Goal: Navigation & Orientation: Find specific page/section

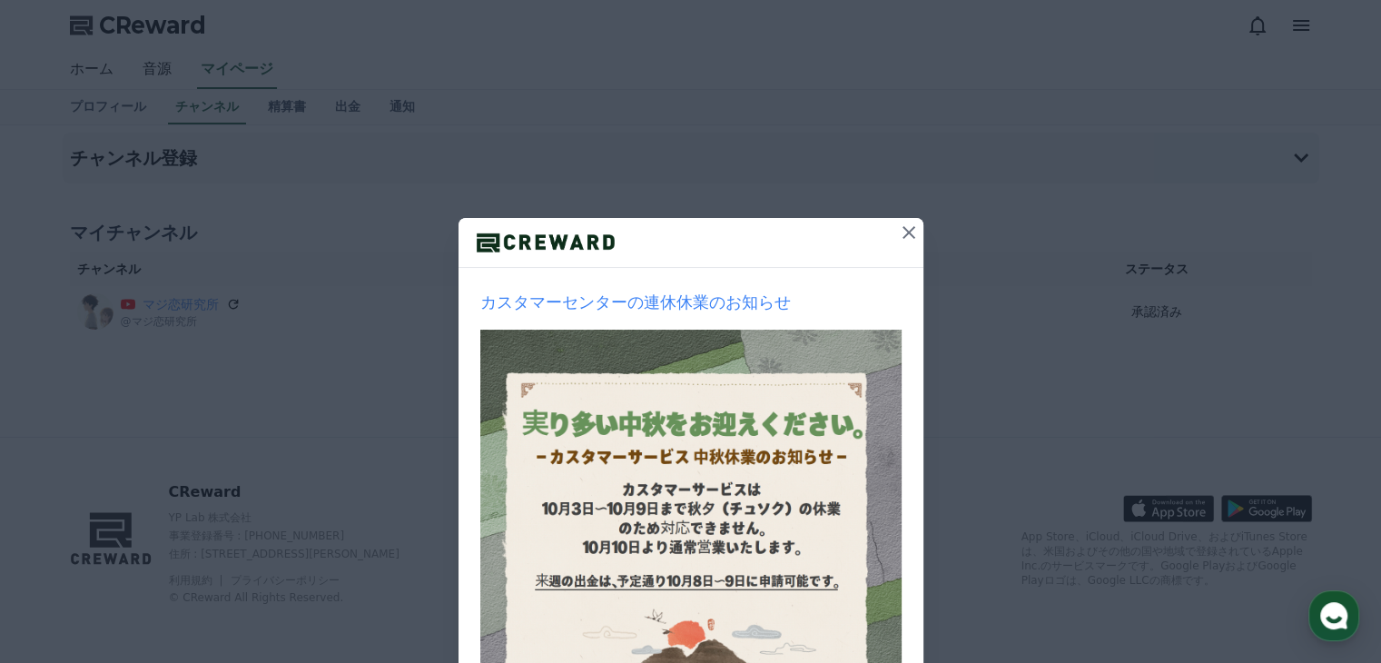
click at [900, 232] on icon at bounding box center [909, 232] width 22 height 22
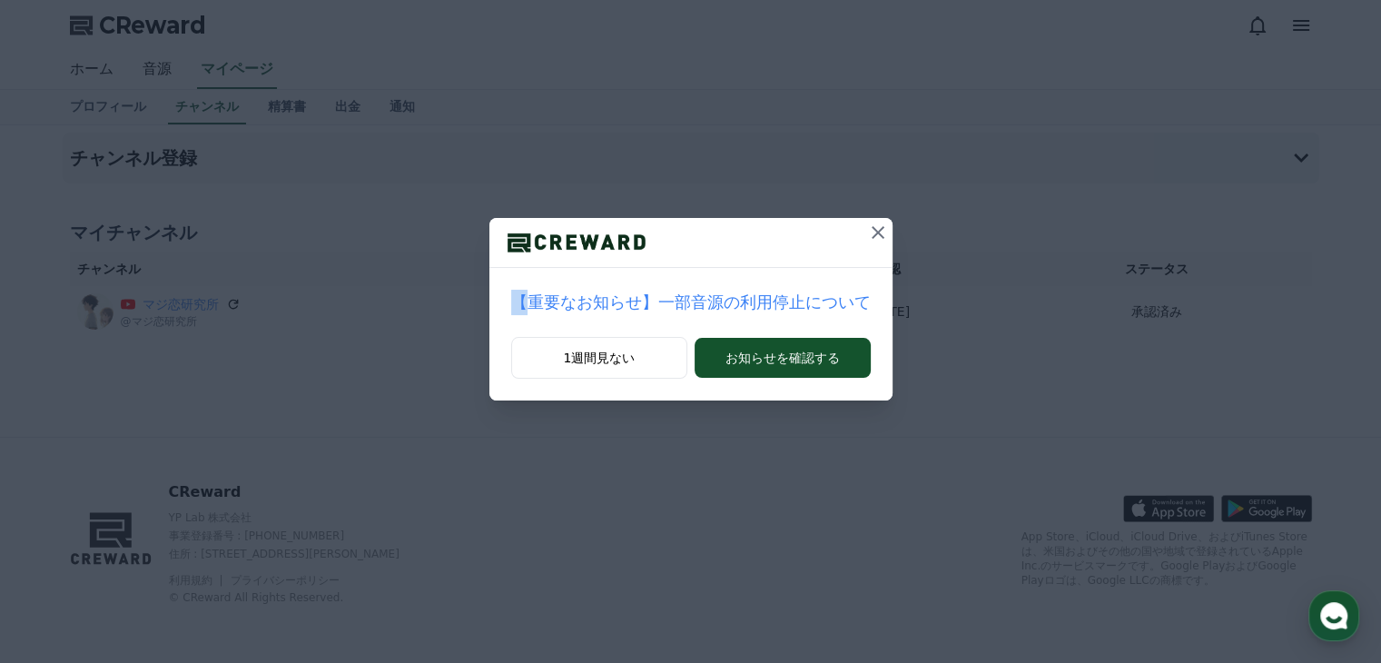
click at [900, 232] on div "【重要なお知らせ】一部音源の利用停止について 1週間見ない お知らせを確認する" at bounding box center [690, 214] width 1381 height 429
click at [871, 236] on icon at bounding box center [877, 232] width 13 height 13
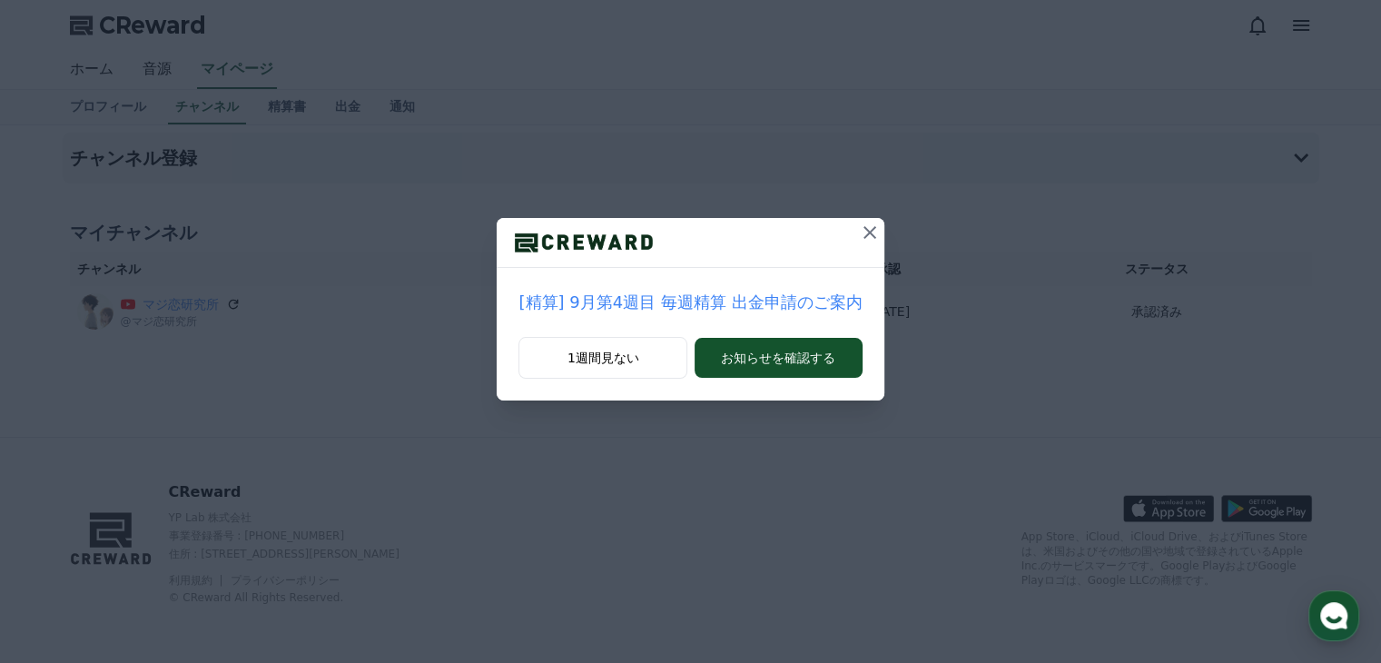
click at [861, 236] on icon at bounding box center [870, 232] width 22 height 22
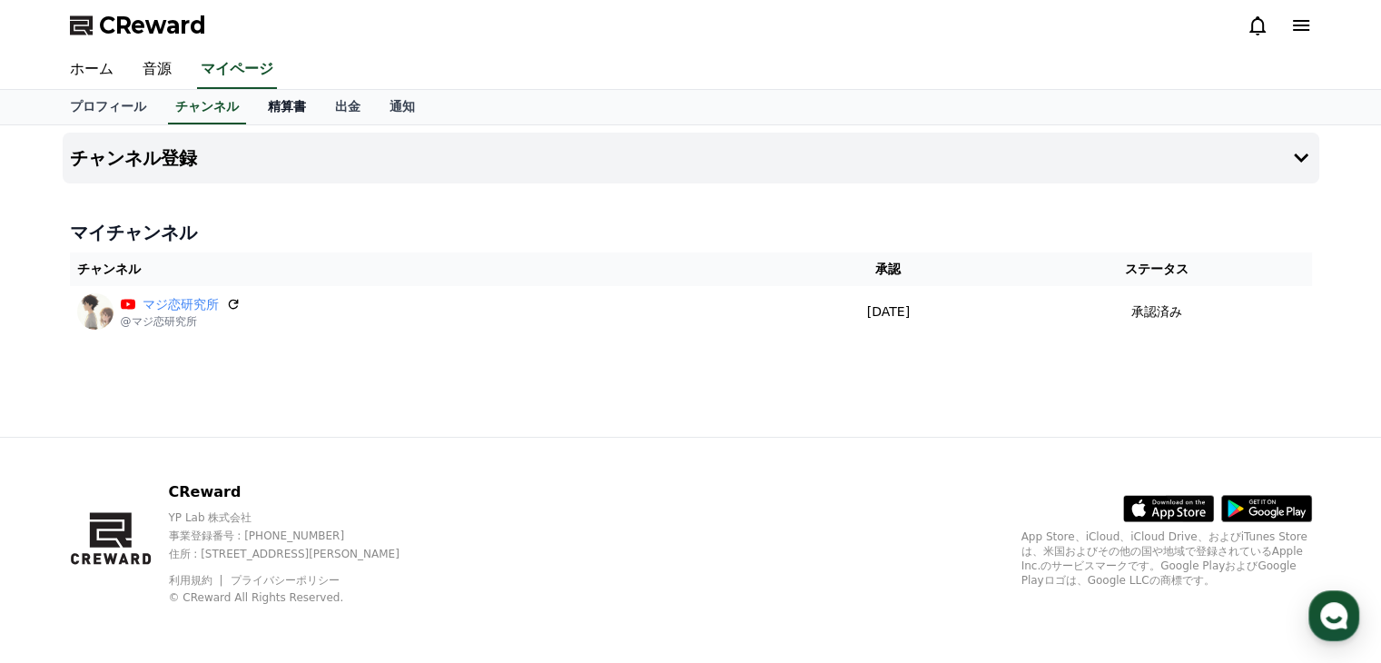
click at [253, 108] on link "精算書" at bounding box center [286, 107] width 67 height 34
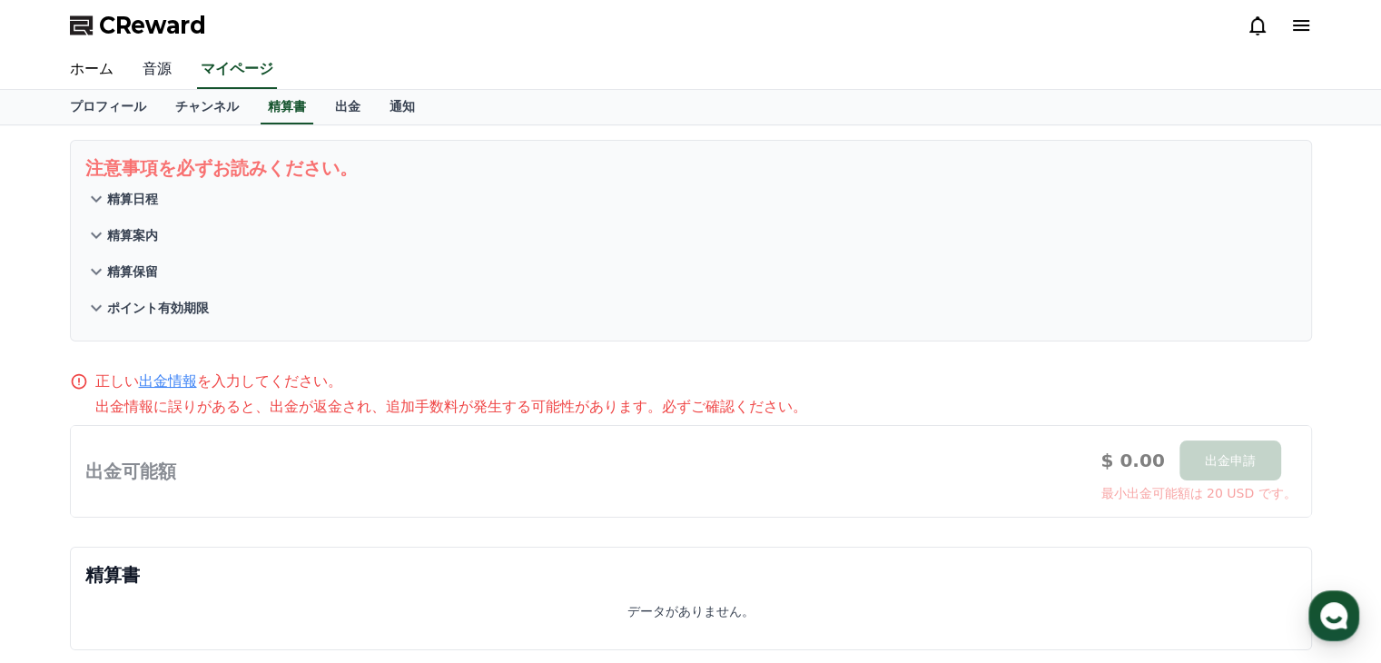
click at [152, 71] on link "音源" at bounding box center [157, 70] width 58 height 38
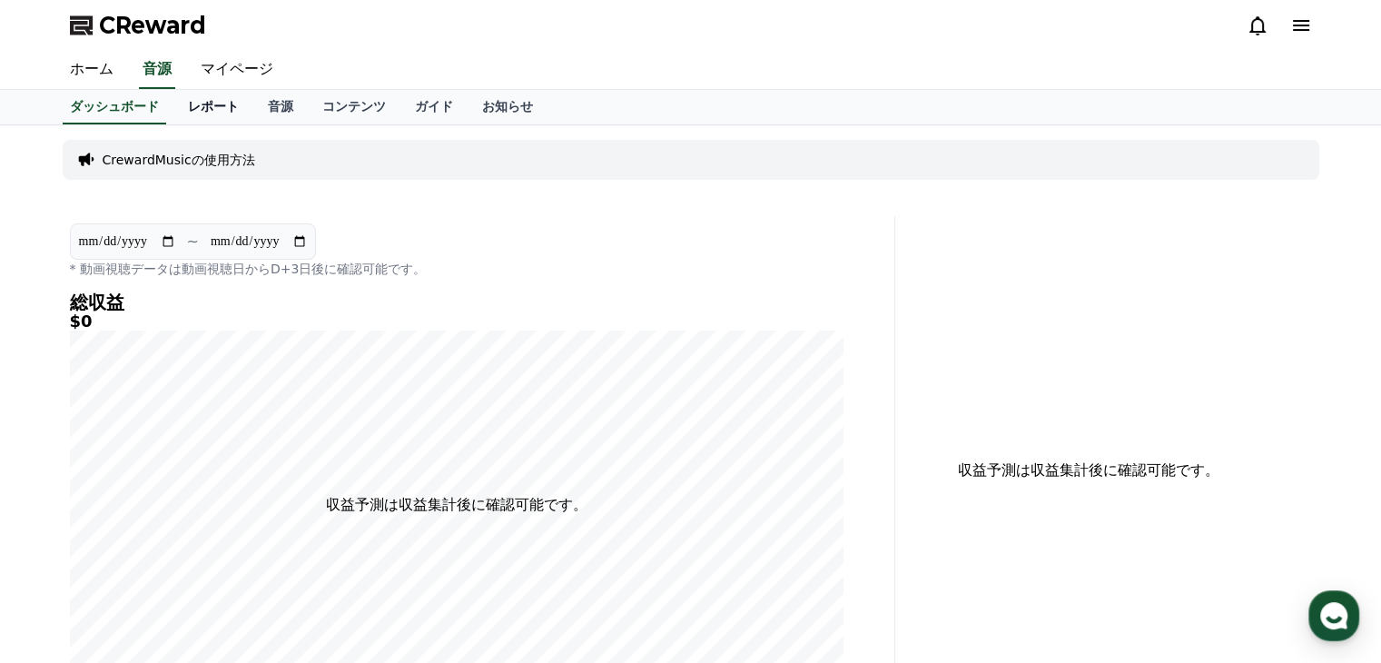
click at [185, 110] on link "レポート" at bounding box center [213, 107] width 80 height 34
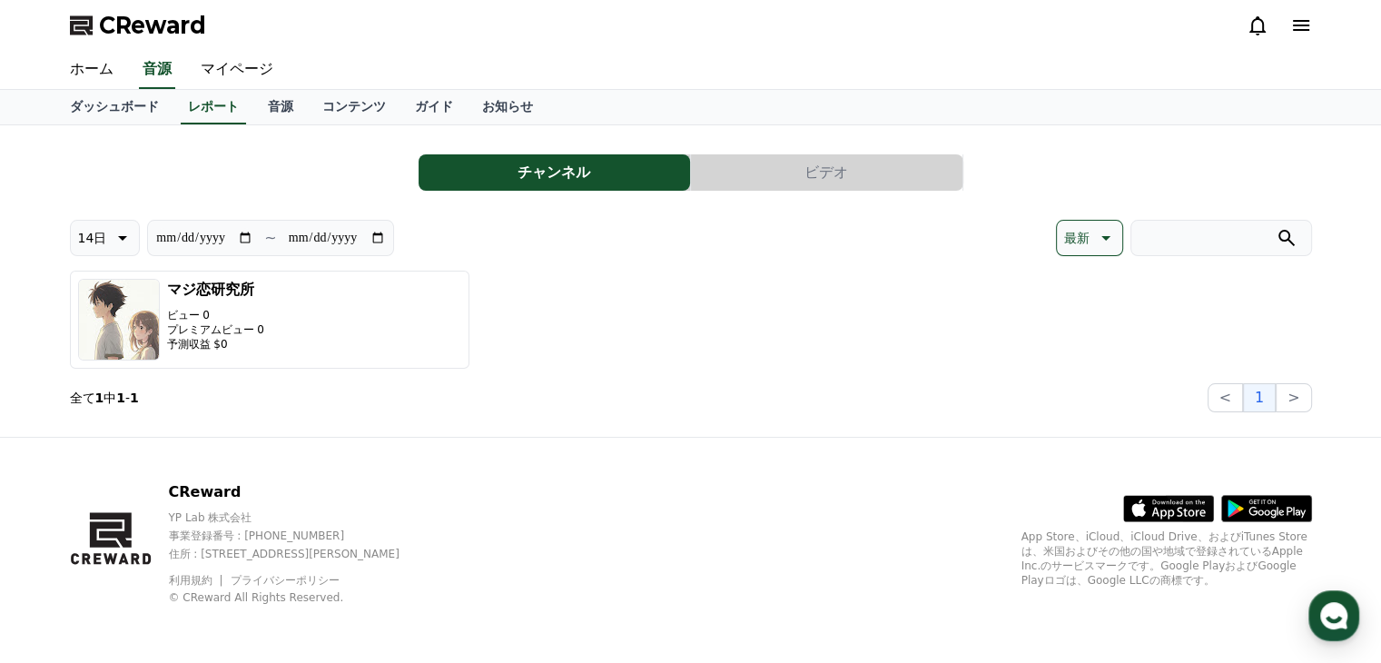
click at [836, 163] on button "ビデオ" at bounding box center [826, 172] width 271 height 36
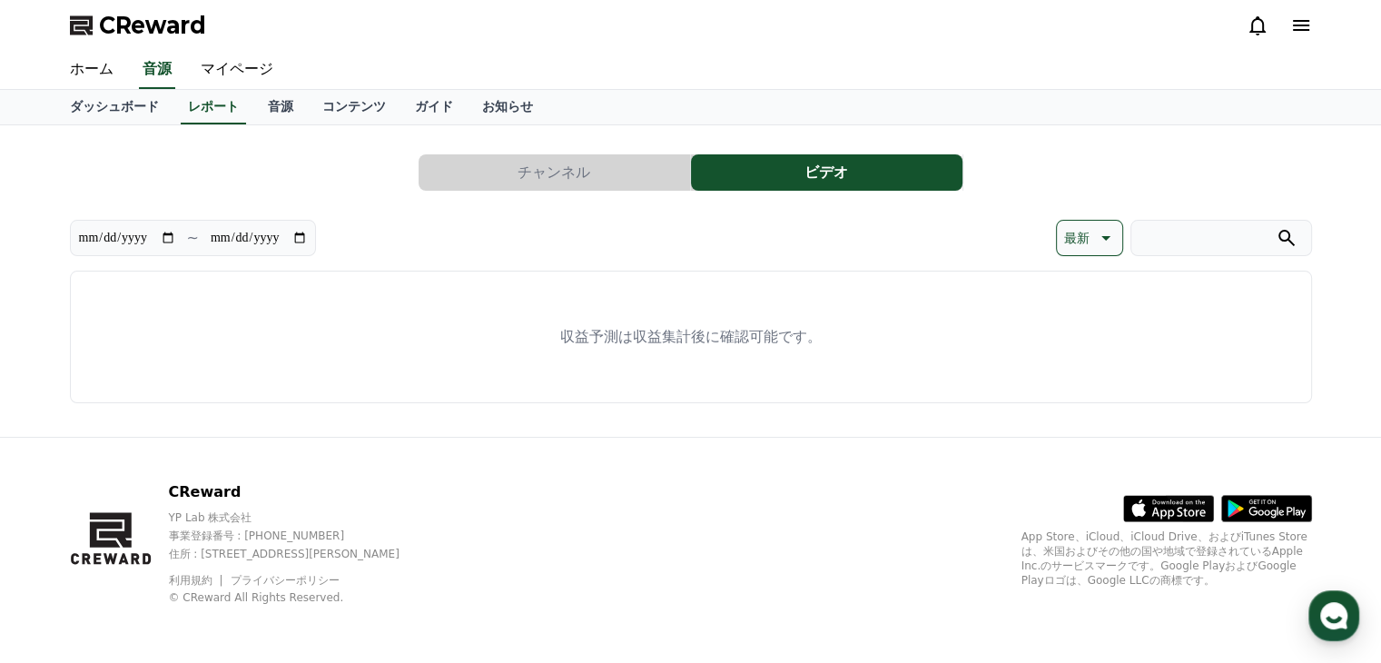
click at [581, 174] on button "チャンネル" at bounding box center [553, 172] width 271 height 36
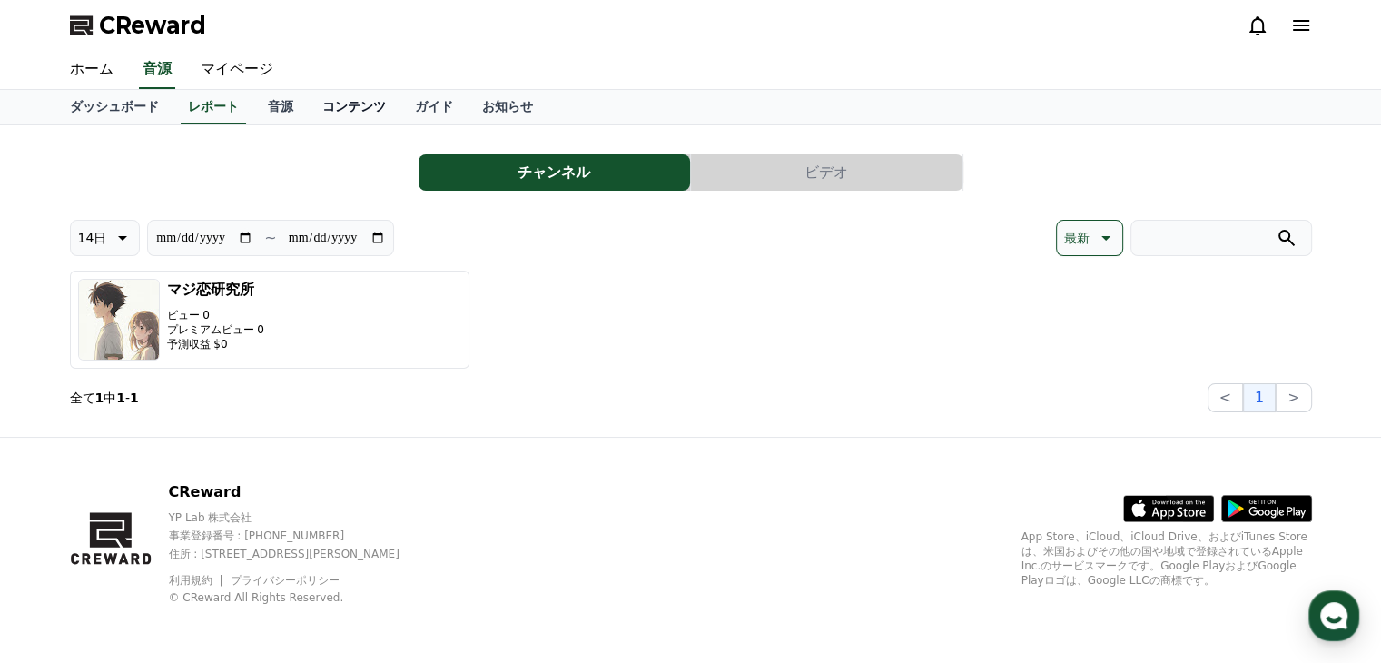
click at [308, 103] on link "コンテンツ" at bounding box center [354, 107] width 93 height 34
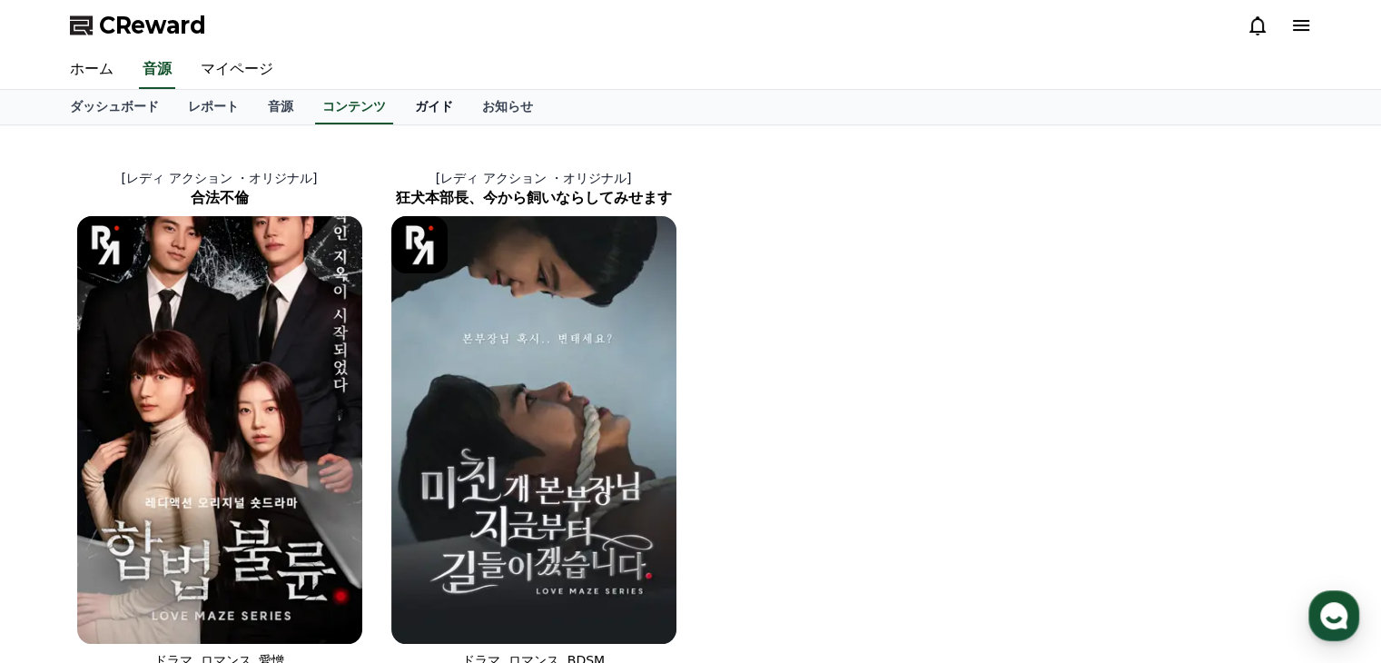
click at [400, 101] on link "ガイド" at bounding box center [433, 107] width 67 height 34
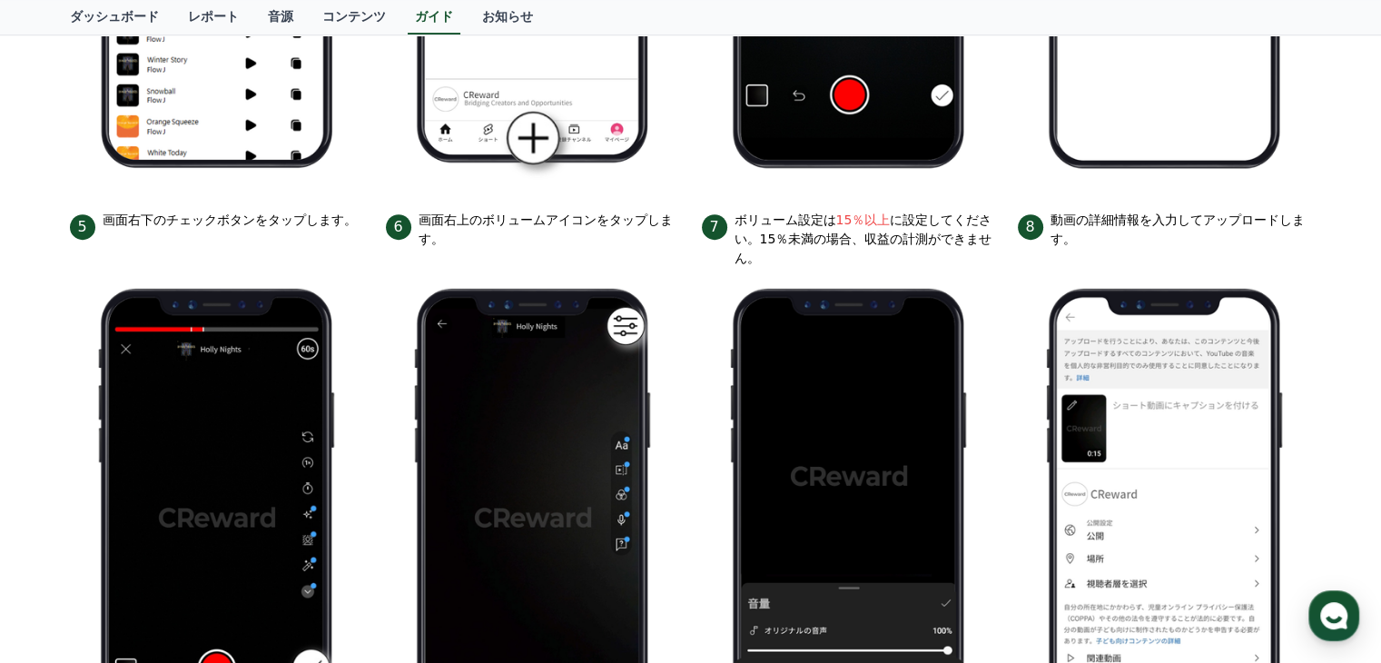
scroll to position [570, 0]
